Goal: Find specific page/section

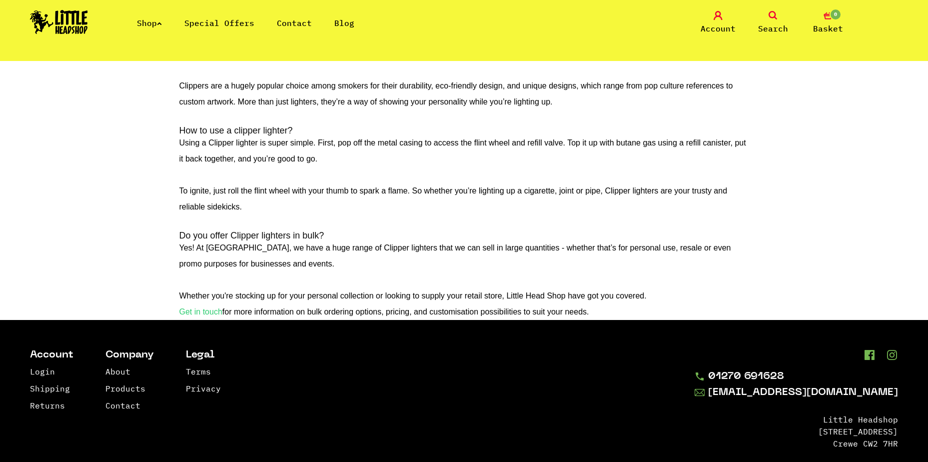
scroll to position [1709, 0]
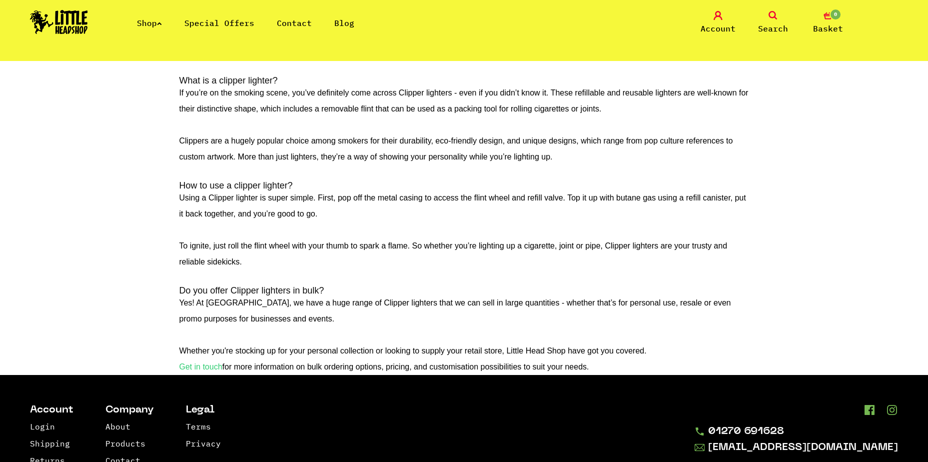
click at [216, 26] on link "Special Offers" at bounding box center [219, 23] width 70 height 10
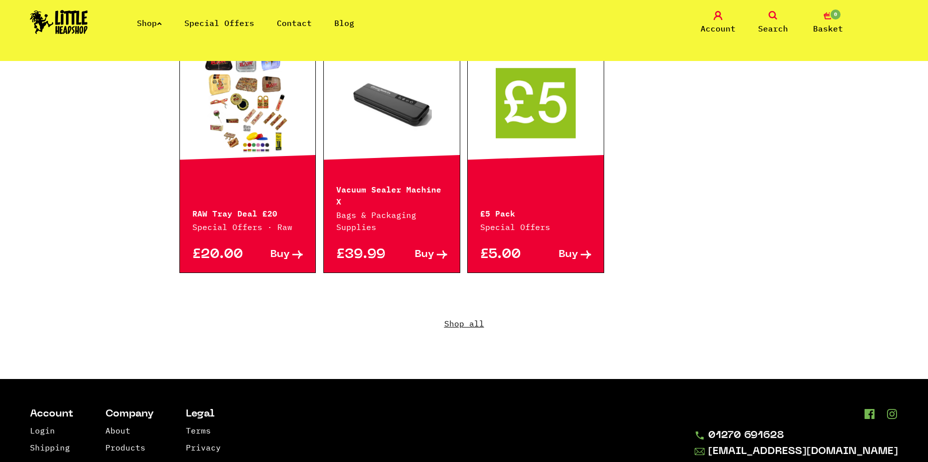
scroll to position [699, 0]
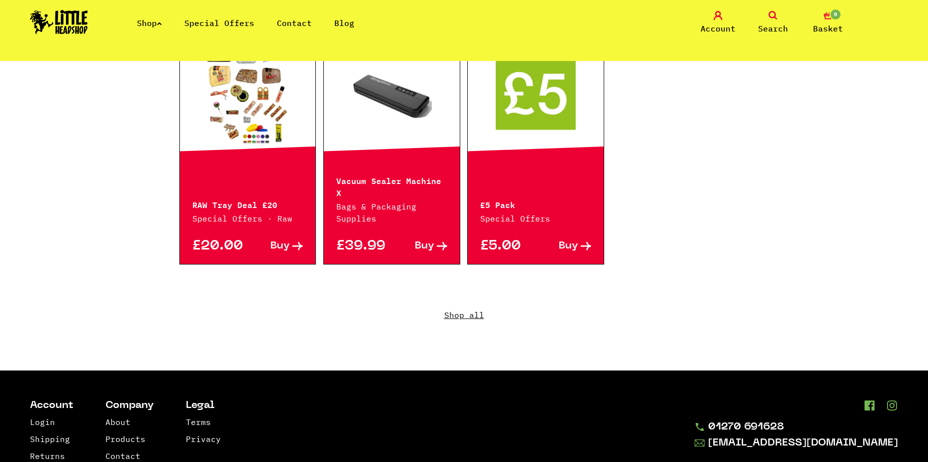
click at [222, 198] on p "RAW Tray Deal £20" at bounding box center [247, 204] width 111 height 12
click at [262, 67] on link "Hurry! Low Stock" at bounding box center [248, 94] width 136 height 100
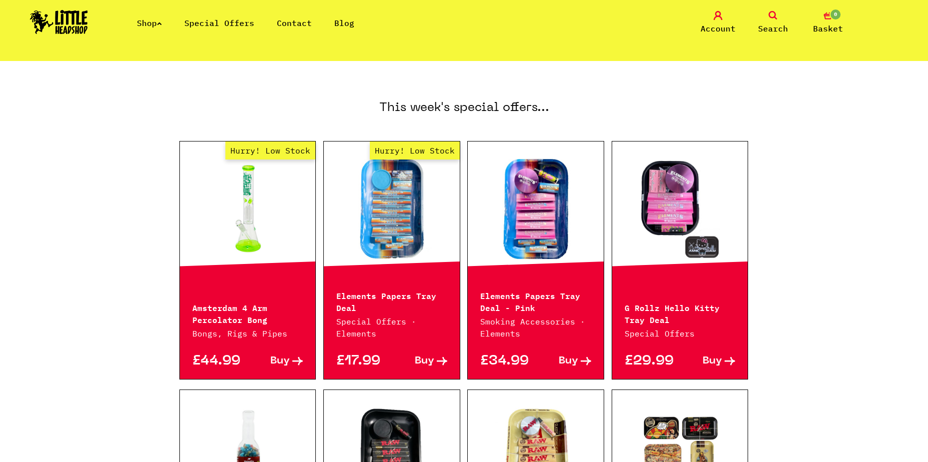
scroll to position [250, 0]
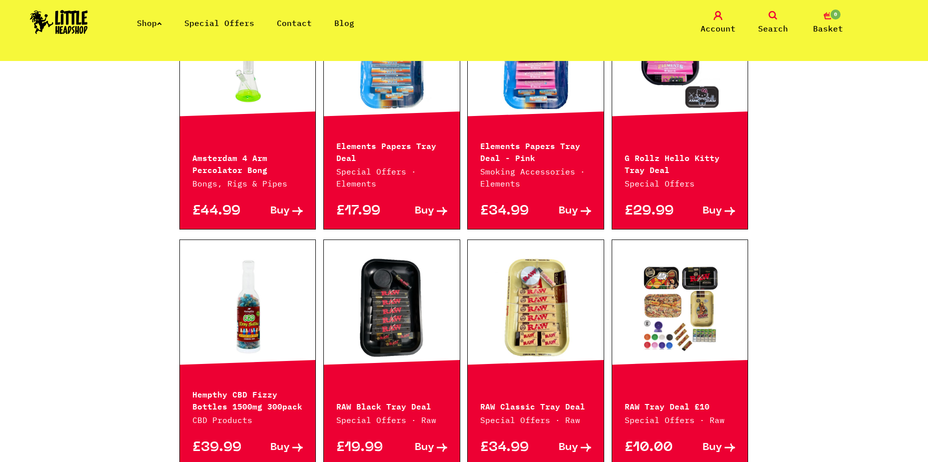
click at [698, 315] on link at bounding box center [680, 307] width 136 height 100
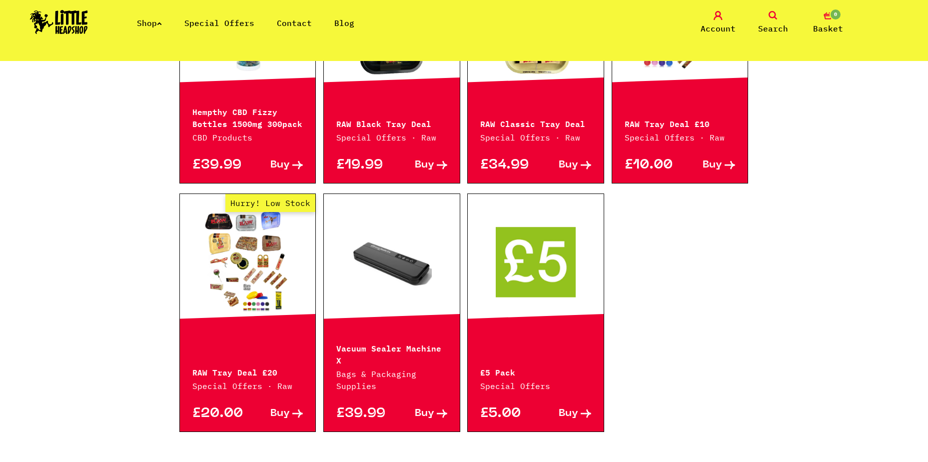
scroll to position [450, 0]
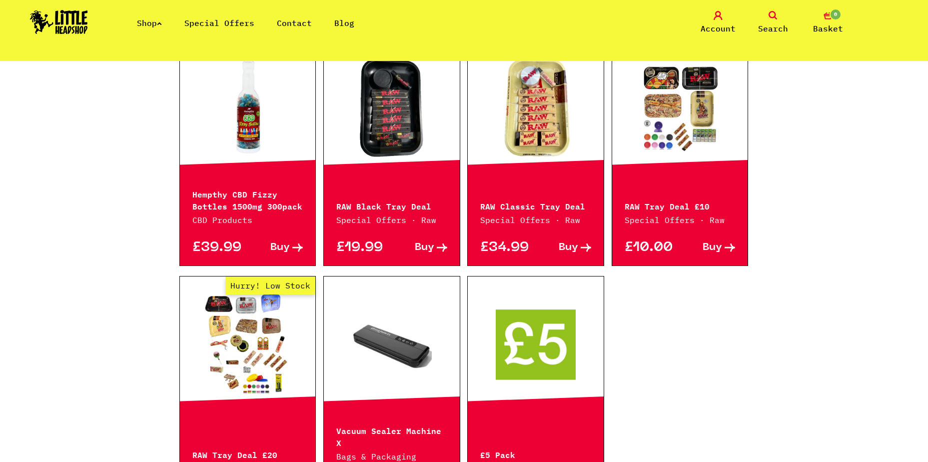
click at [225, 200] on p "Hempthy CBD Fizzy Bottles 1500mg 300pack" at bounding box center [247, 199] width 111 height 24
click at [248, 106] on link at bounding box center [248, 107] width 136 height 100
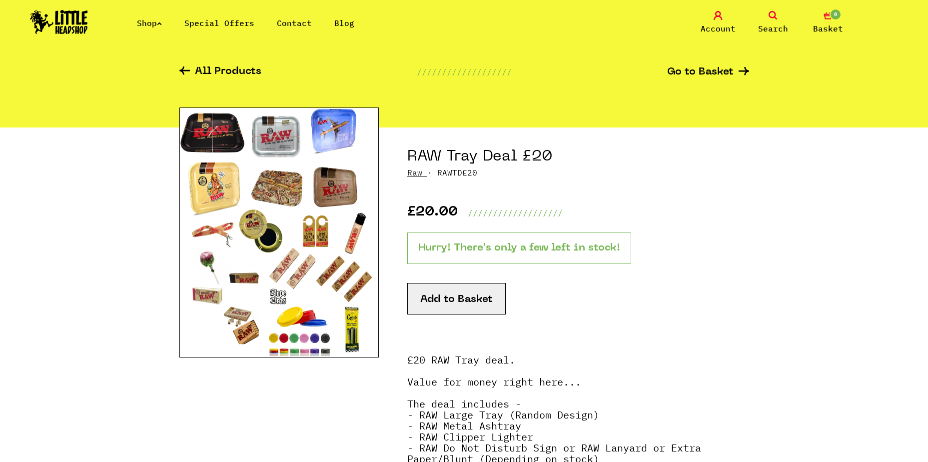
scroll to position [50, 0]
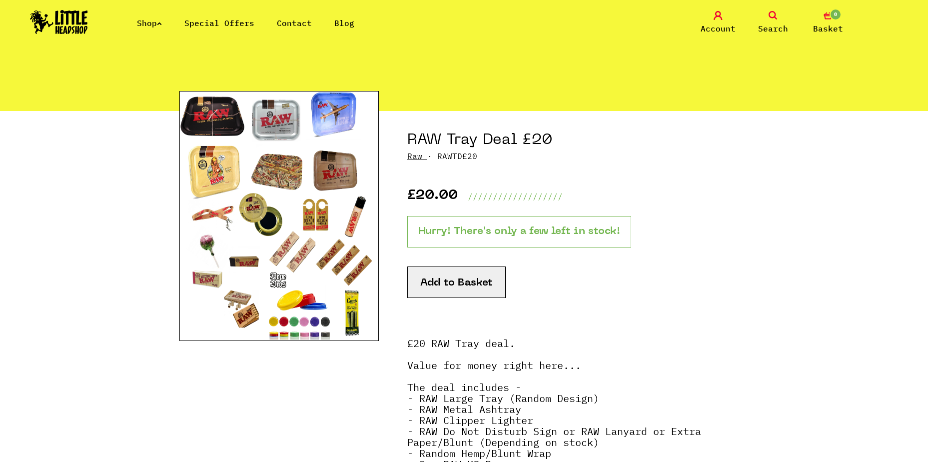
click at [233, 185] on img at bounding box center [278, 216] width 199 height 250
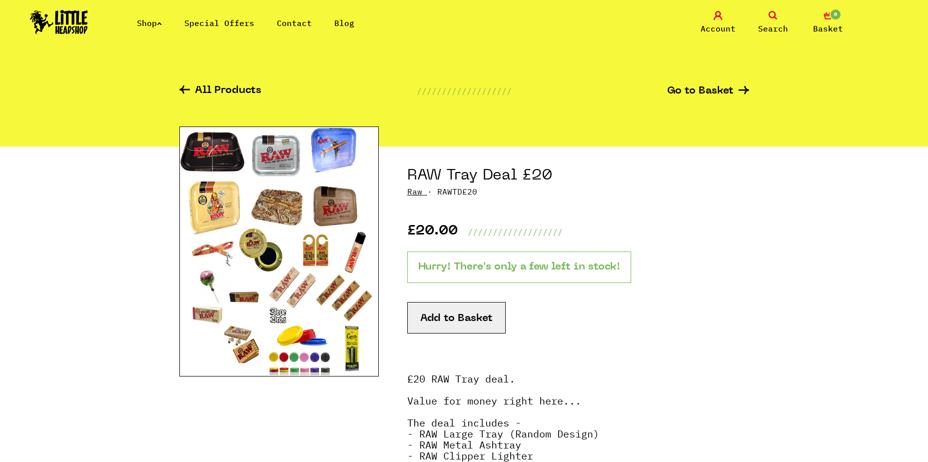
scroll to position [0, 0]
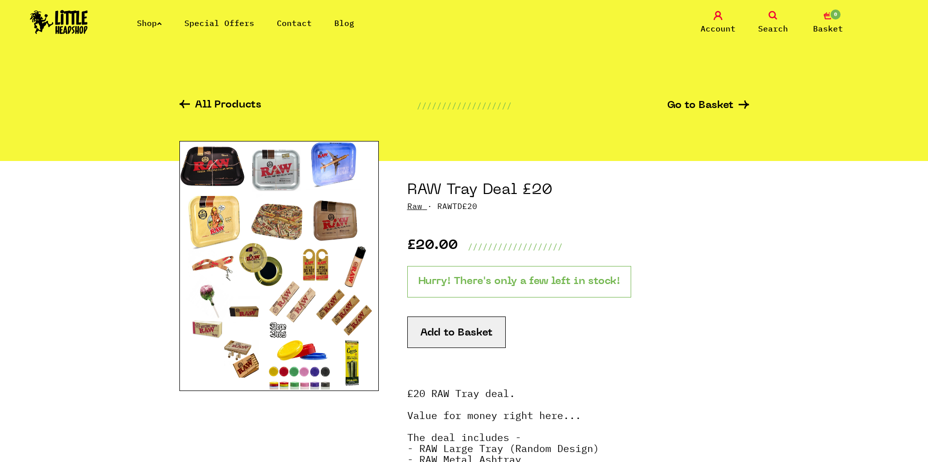
click at [227, 27] on link "Special Offers" at bounding box center [219, 23] width 70 height 10
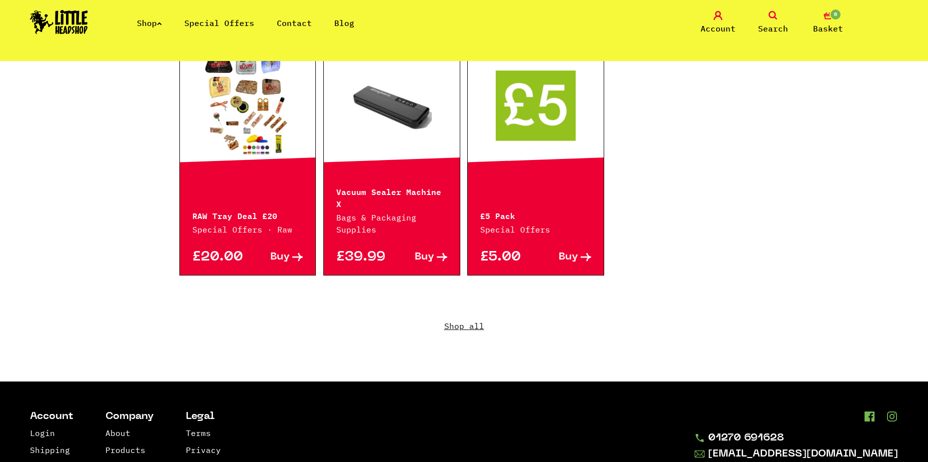
scroll to position [784, 0]
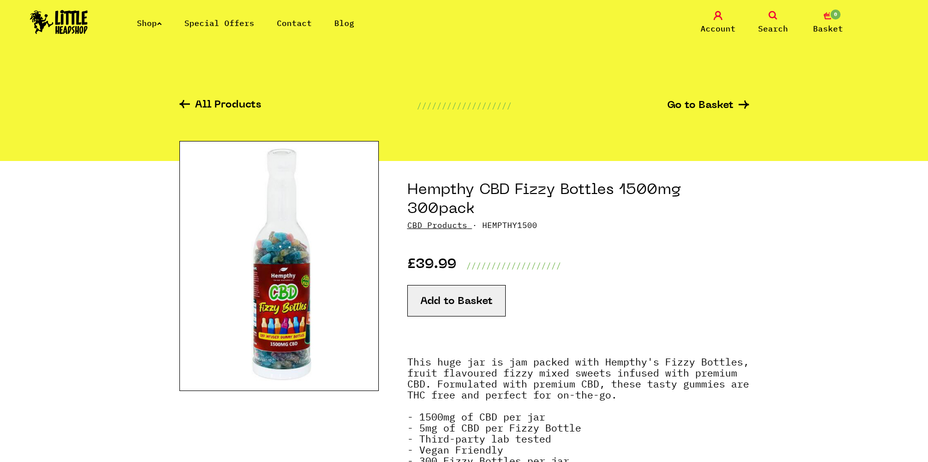
click at [299, 26] on link "Contact" at bounding box center [294, 23] width 35 height 10
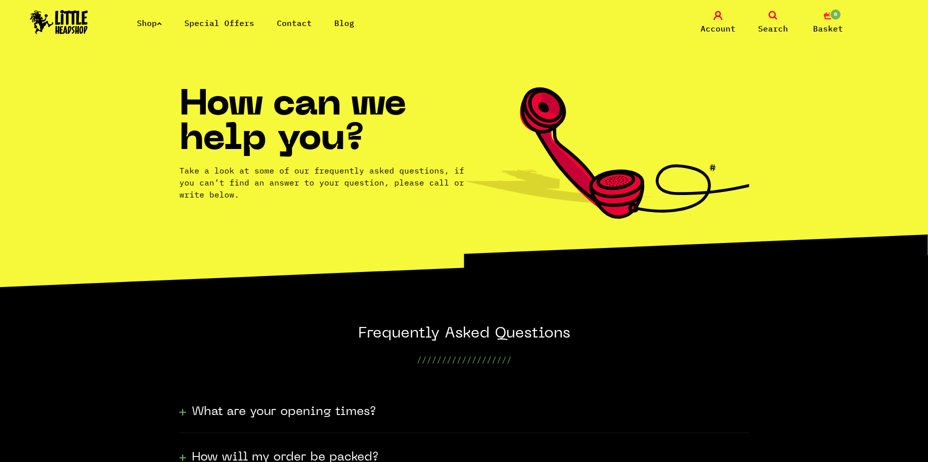
click at [302, 27] on link "Contact" at bounding box center [294, 23] width 35 height 10
click at [288, 21] on link "Contact" at bounding box center [294, 23] width 35 height 10
click at [140, 24] on link "Shop" at bounding box center [149, 23] width 25 height 10
